Goal: Check status: Check status

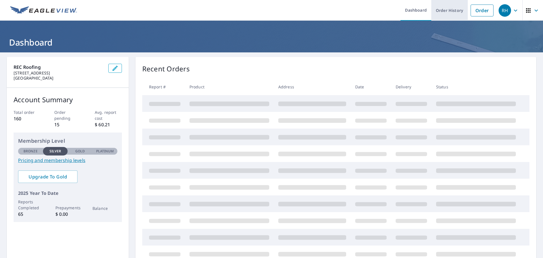
click at [444, 12] on link "Order History" at bounding box center [449, 10] width 36 height 21
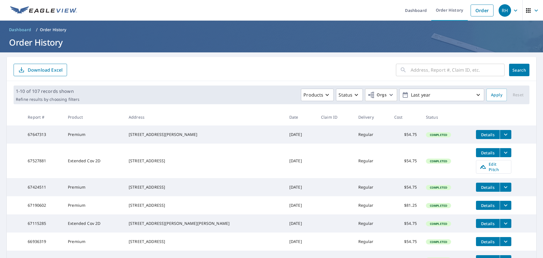
click at [419, 70] on input "text" at bounding box center [458, 70] width 94 height 16
type input "10225"
click at [514, 67] on span "Search" at bounding box center [519, 69] width 11 height 5
